Goal: Book appointment/travel/reservation

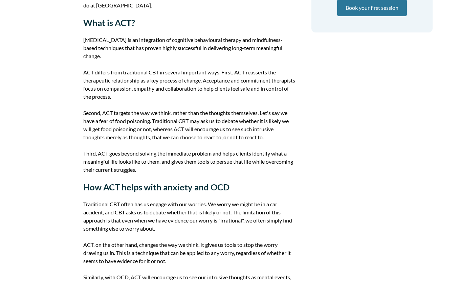
scroll to position [177, 0]
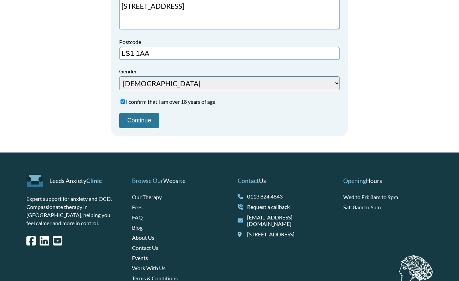
scroll to position [246, 0]
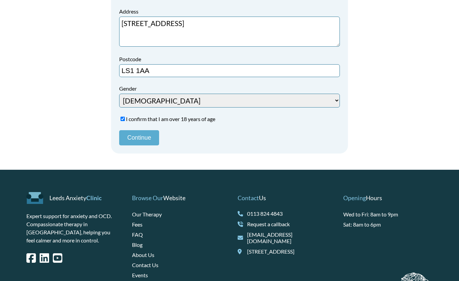
click at [147, 143] on button "Continue" at bounding box center [139, 137] width 40 height 15
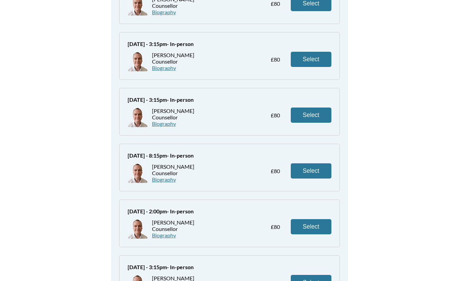
scroll to position [111, 0]
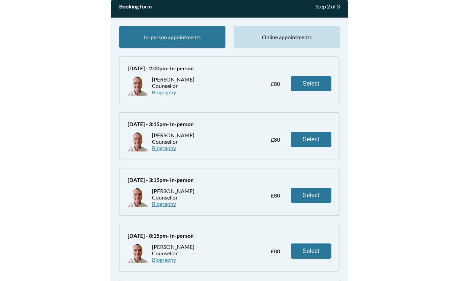
click at [282, 32] on span "Online appointments" at bounding box center [286, 37] width 106 height 23
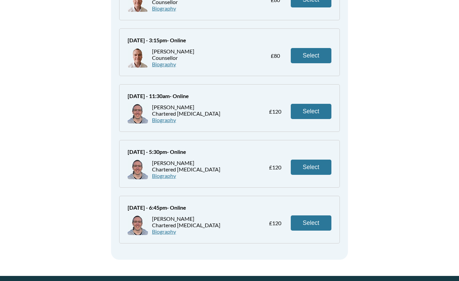
scroll to position [419, 0]
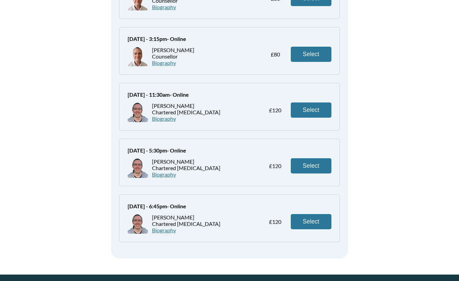
click at [171, 176] on link "Biography" at bounding box center [164, 174] width 24 height 6
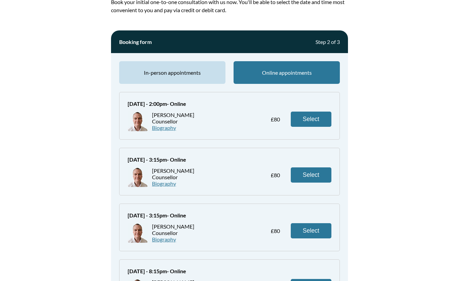
scroll to position [71, 0]
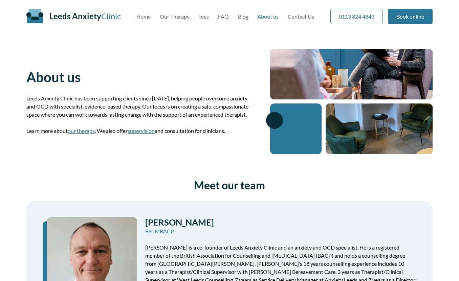
scroll to position [357, 0]
